Goal: Find specific page/section

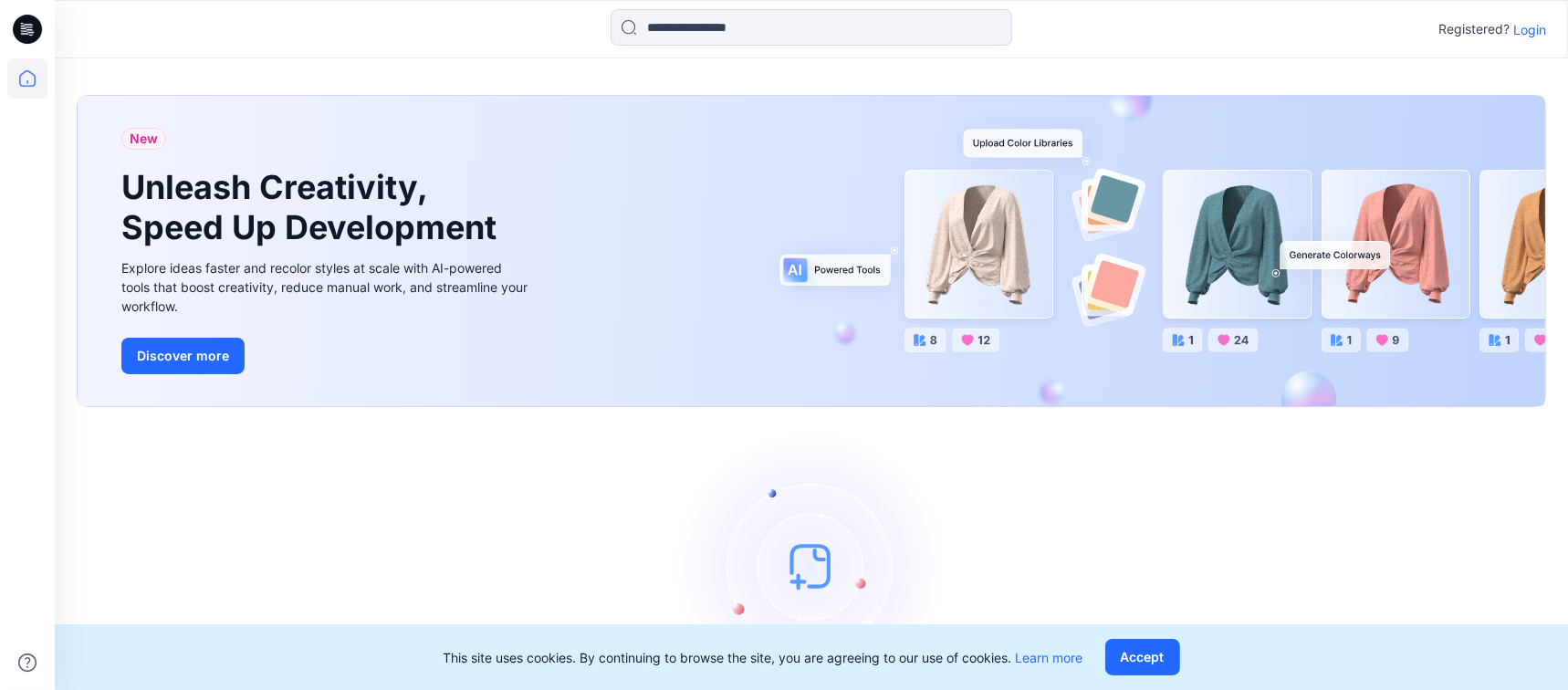
click at [1525, 28] on p "Login" at bounding box center [1529, 29] width 33 height 19
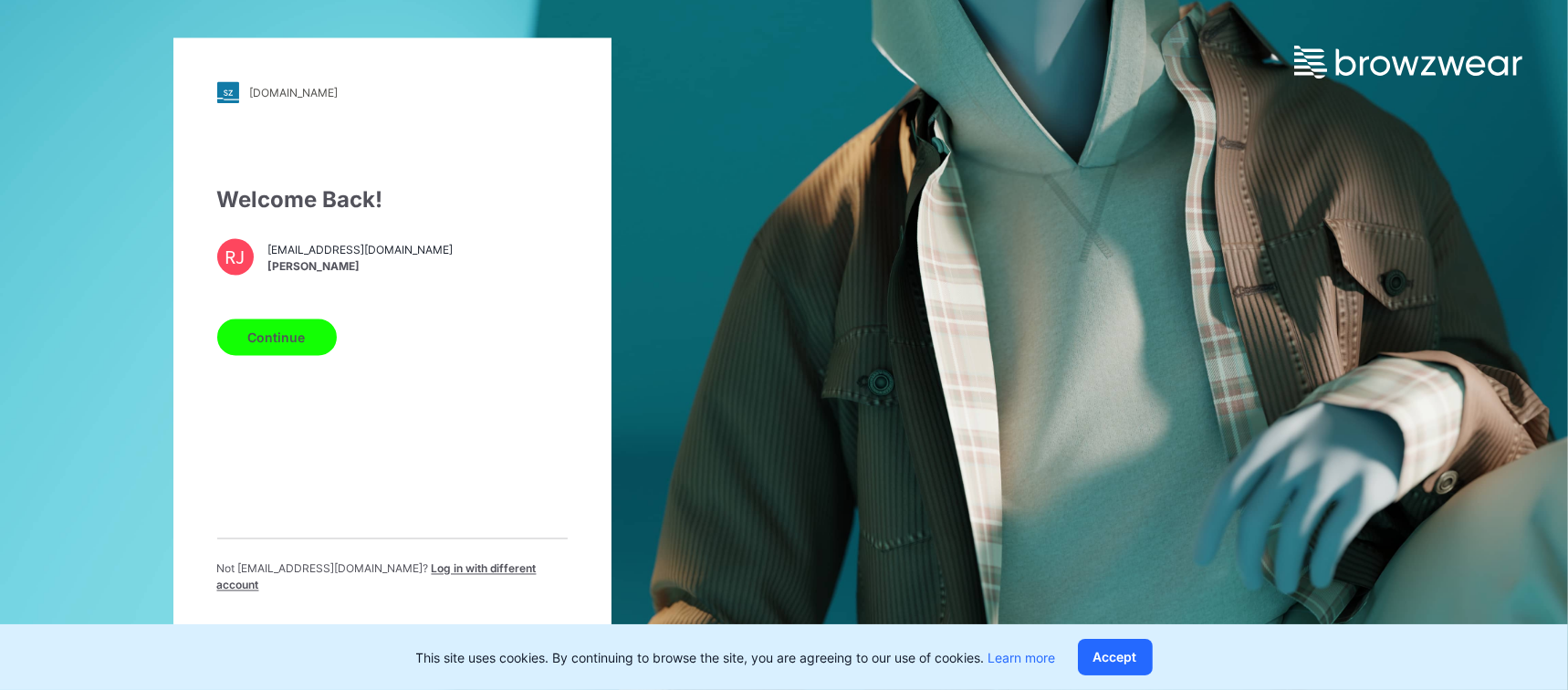
click at [285, 334] on button "Continue" at bounding box center [277, 337] width 119 height 37
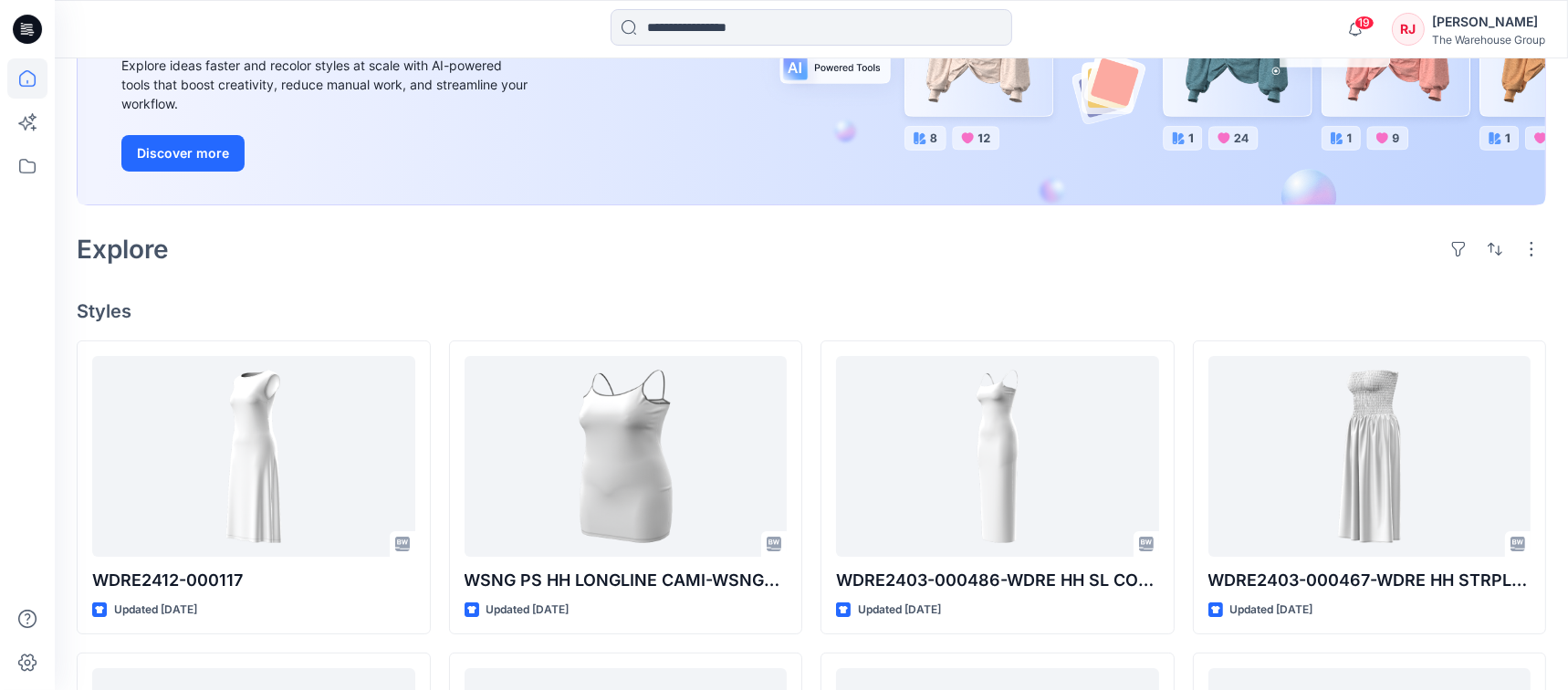
scroll to position [235, 0]
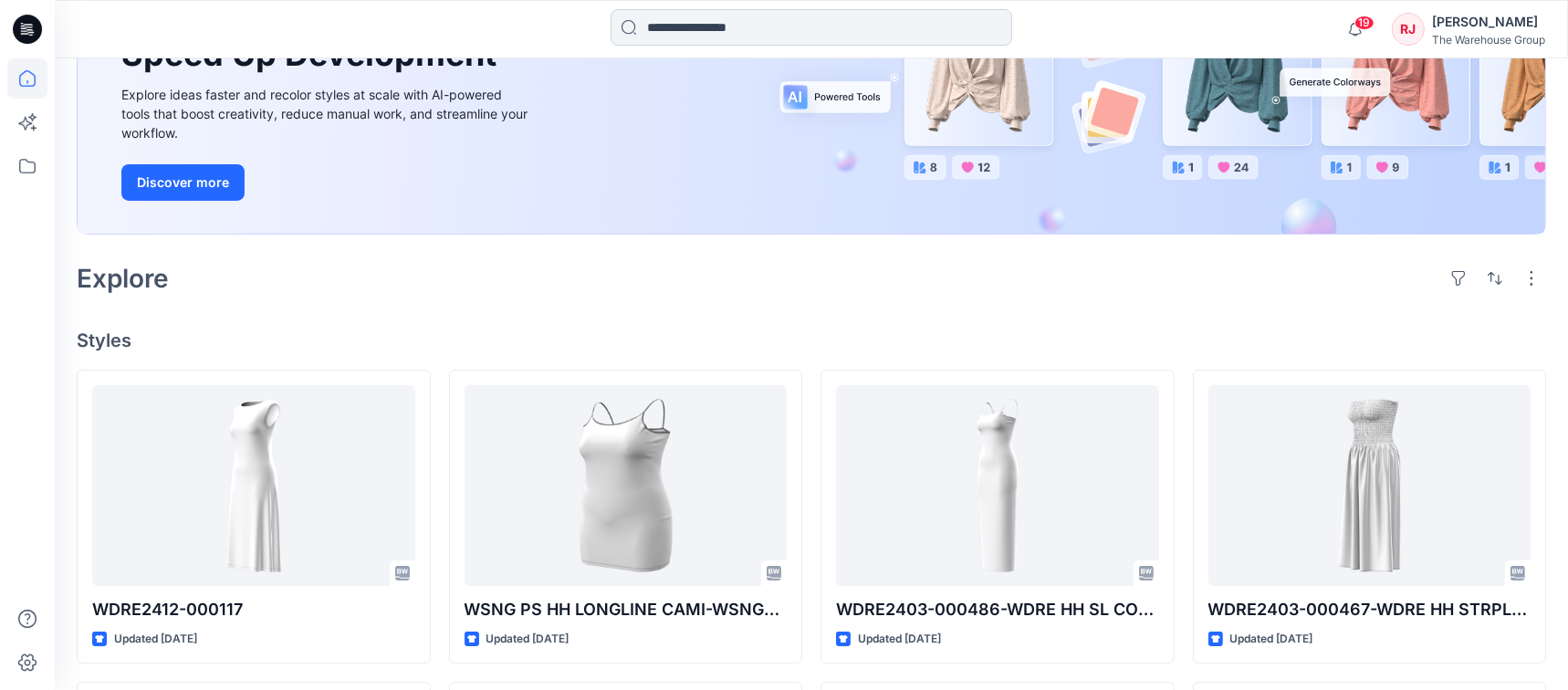
click at [682, 28] on input at bounding box center [811, 27] width 402 height 37
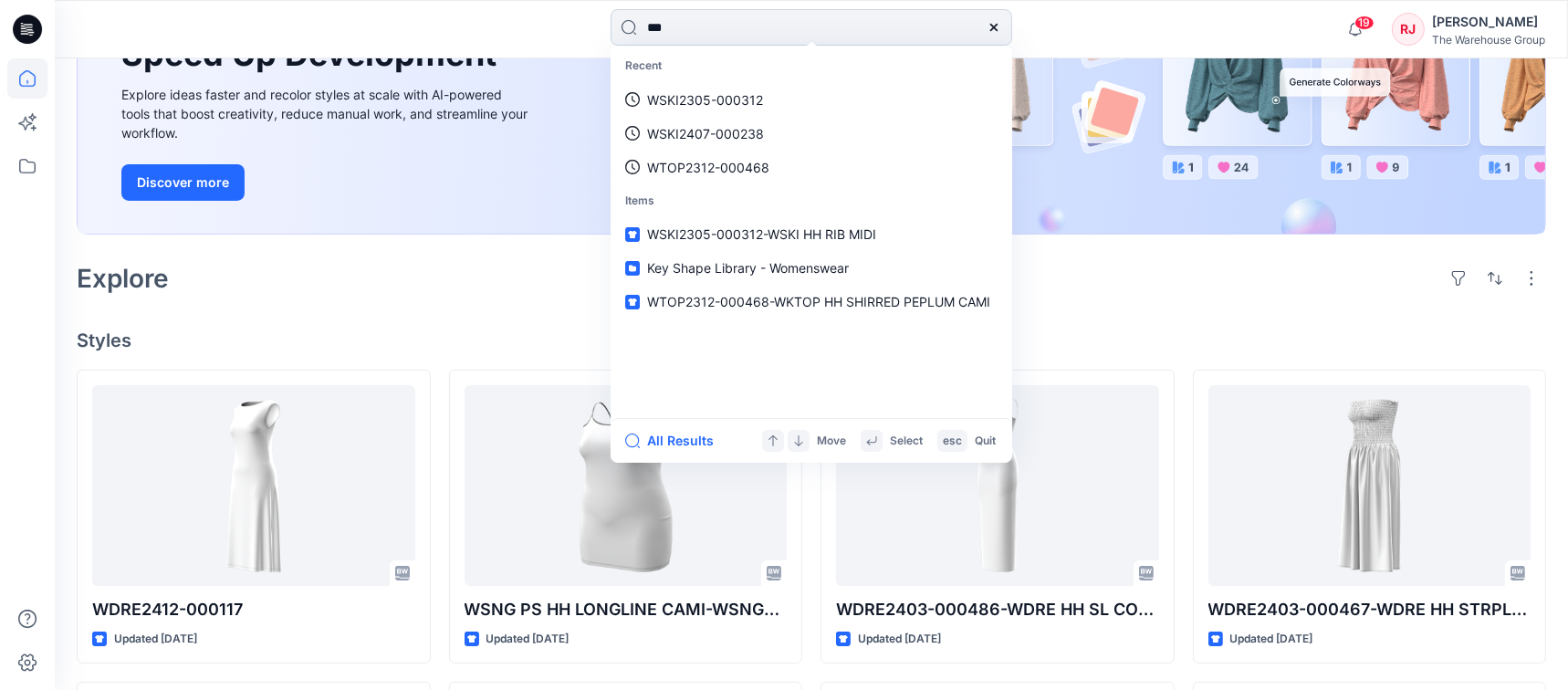
type input "****"
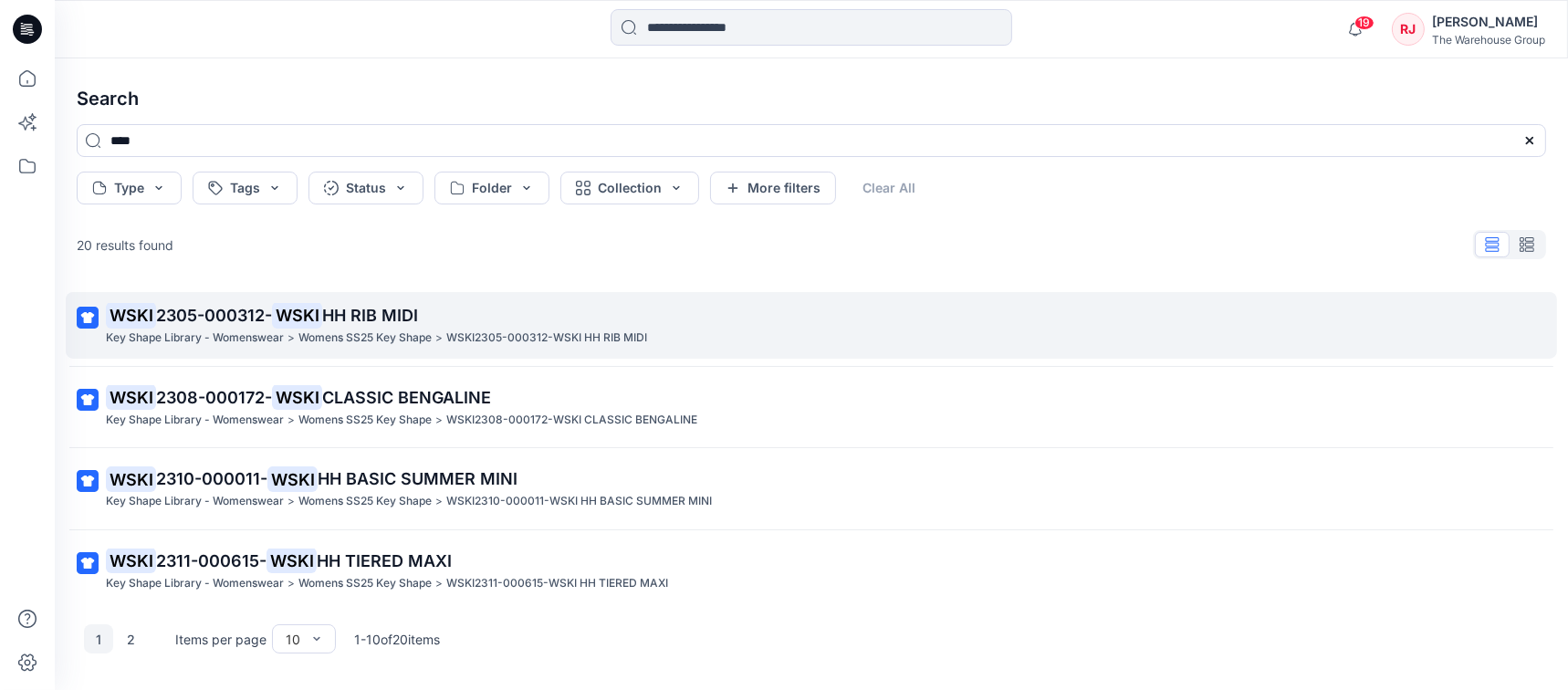
click at [317, 315] on mark "WSKI" at bounding box center [297, 315] width 50 height 26
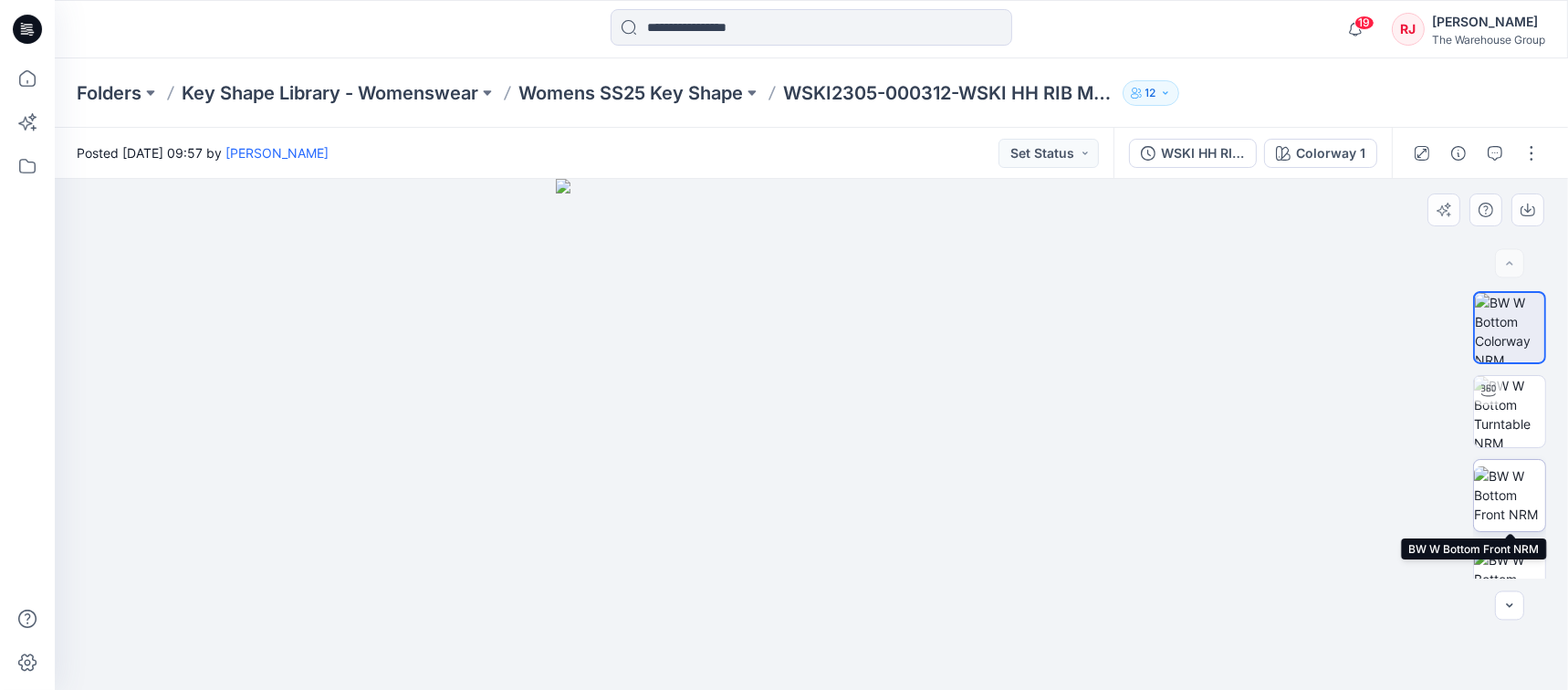
click at [1512, 481] on img at bounding box center [1509, 495] width 71 height 58
